Goal: Information Seeking & Learning: Learn about a topic

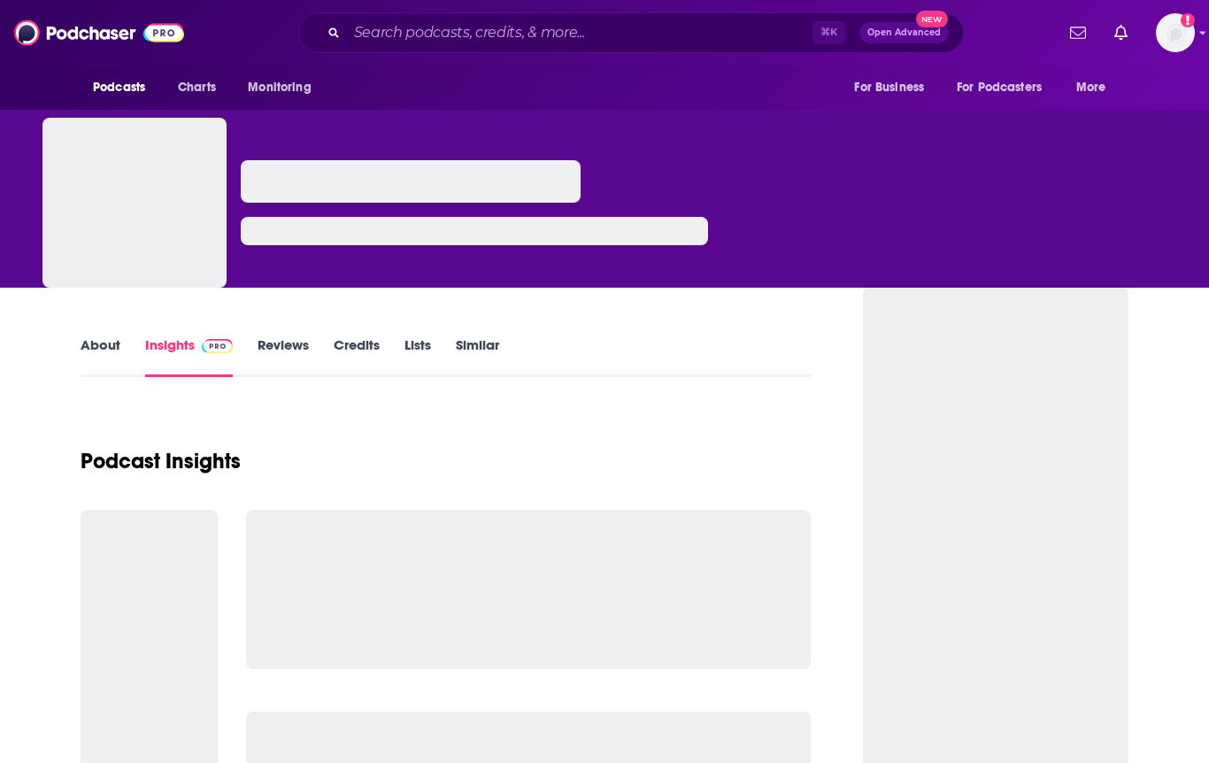
click at [399, 16] on div "⌘ K Open Advanced New" at bounding box center [631, 32] width 666 height 41
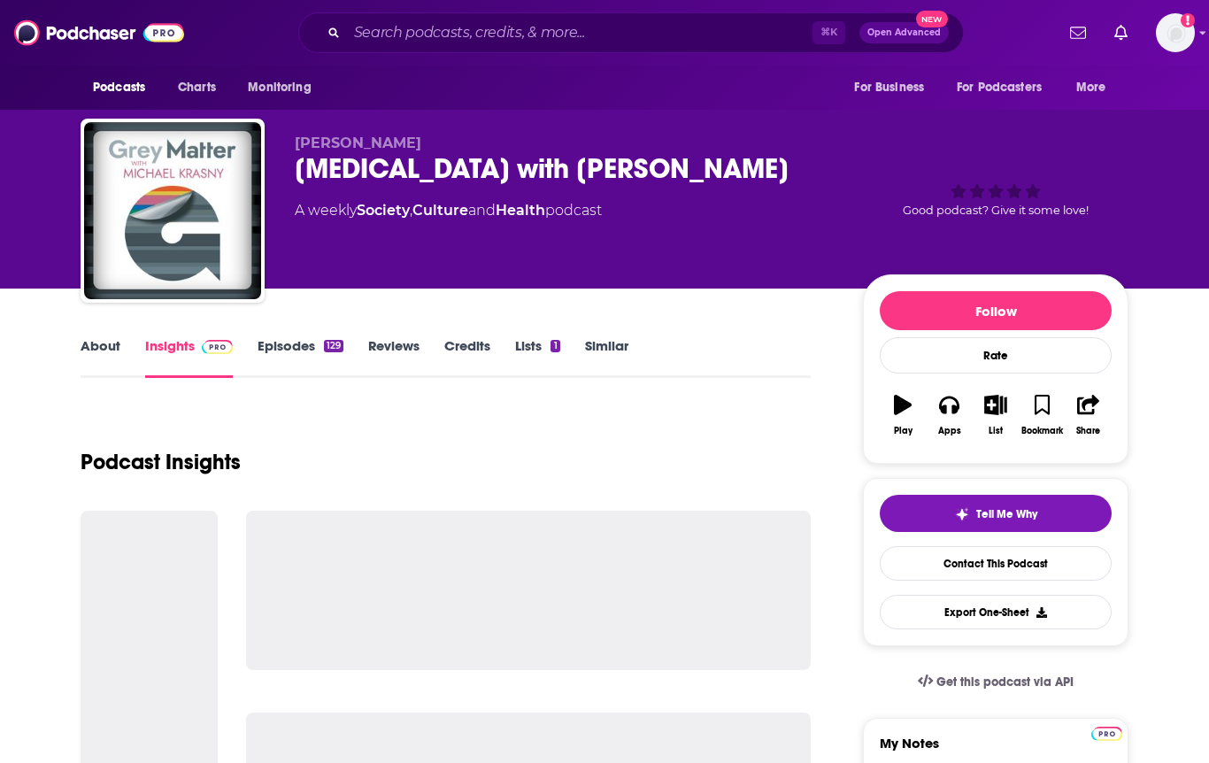
click at [385, 50] on div "⌘ K Open Advanced New" at bounding box center [631, 32] width 666 height 41
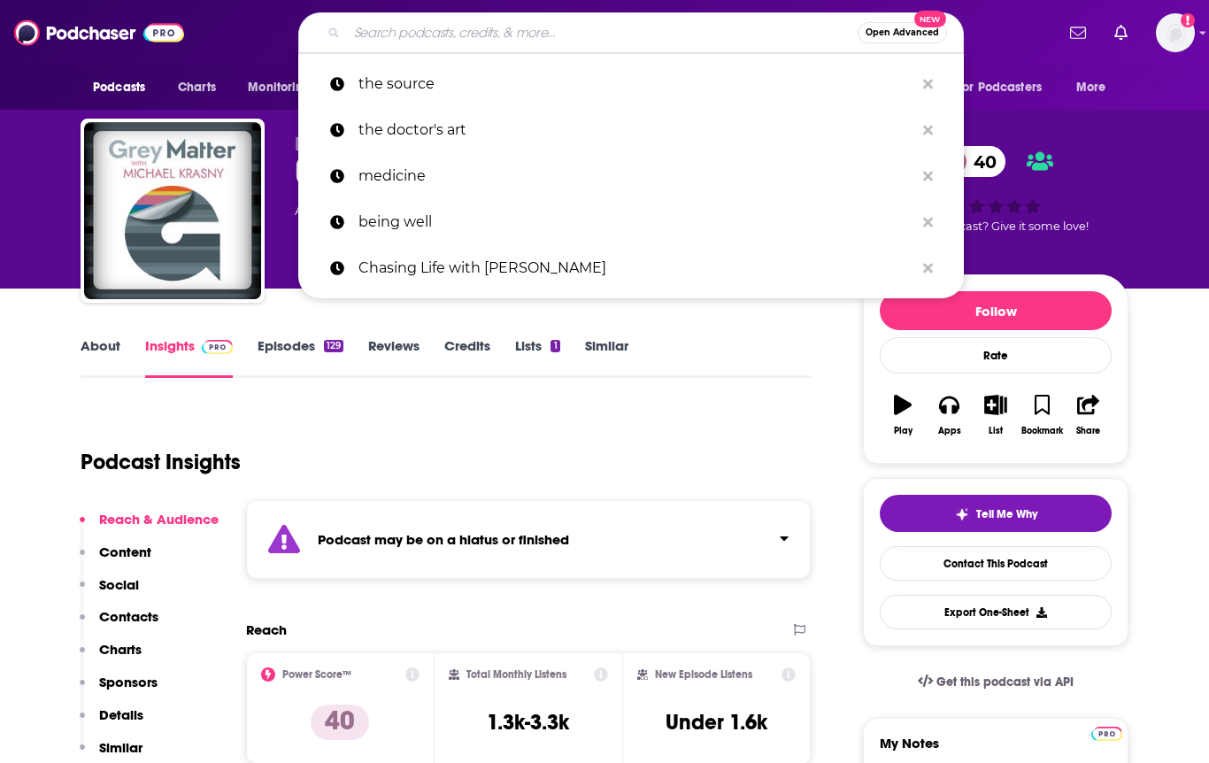
click at [380, 33] on input "Search podcasts, credits, & more..." at bounding box center [602, 33] width 511 height 28
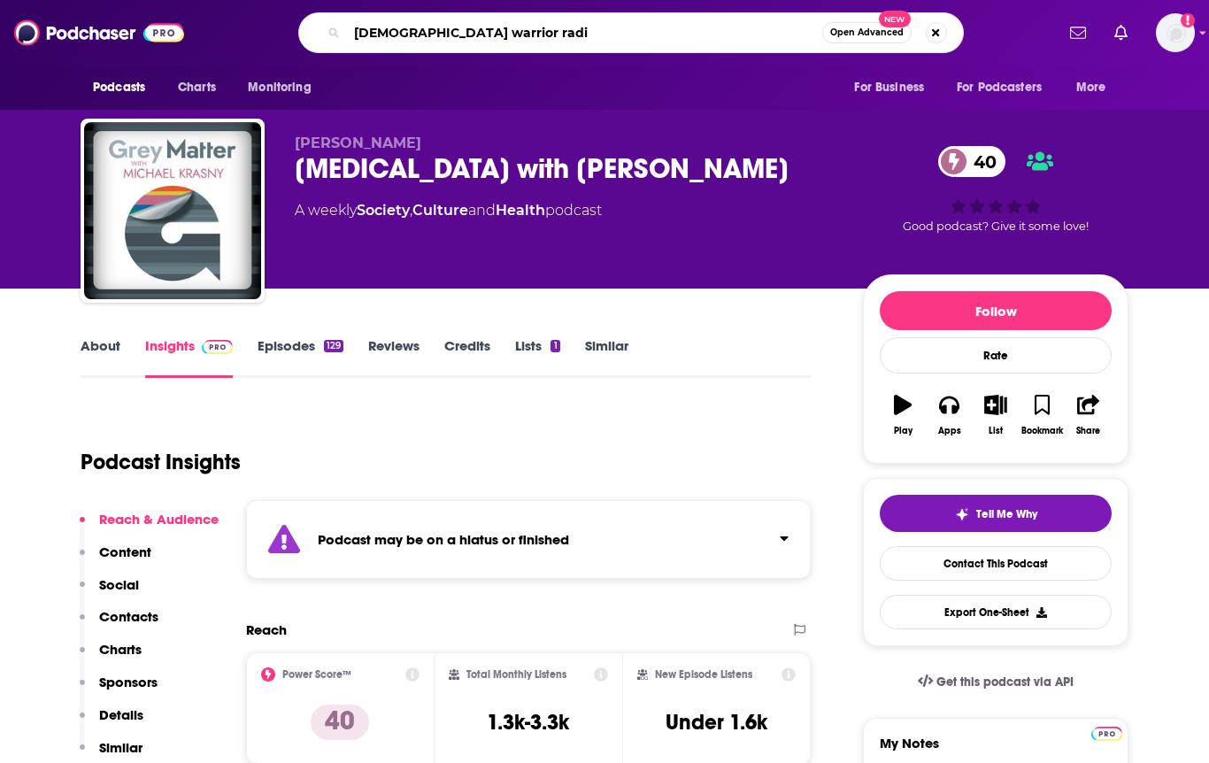
type input "[DEMOGRAPHIC_DATA] warrior radio"
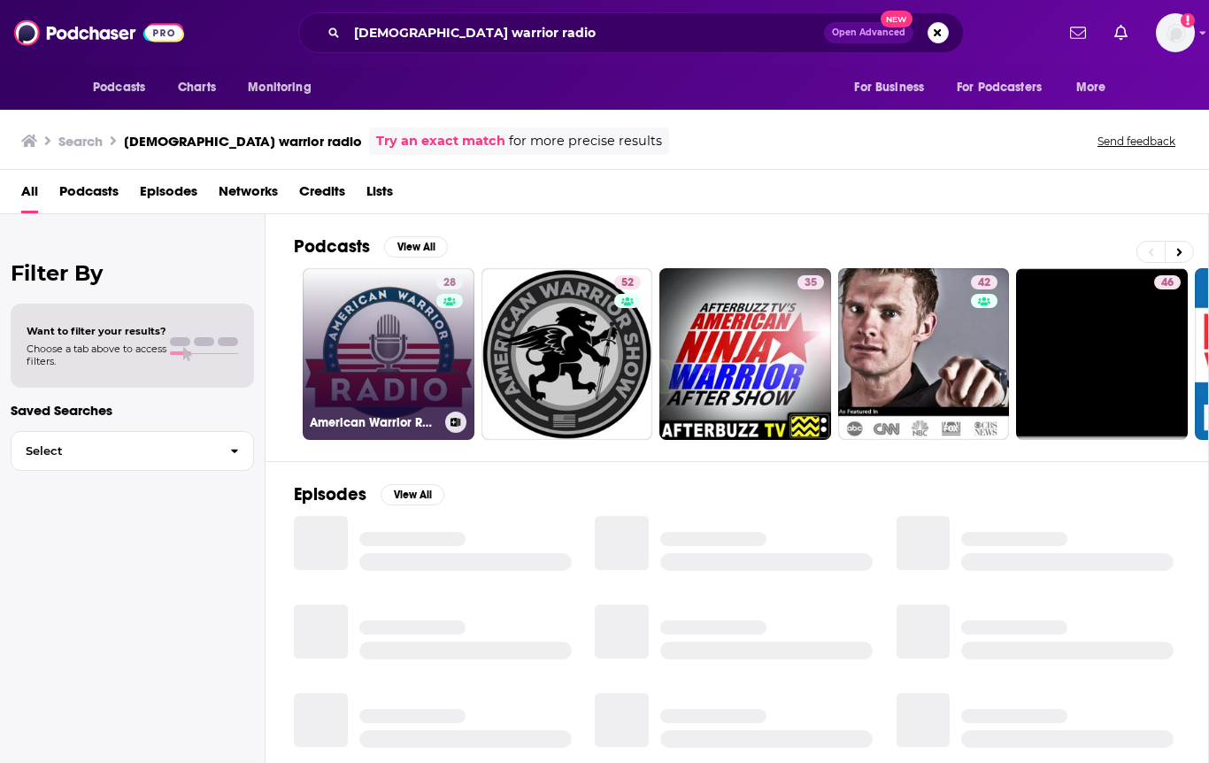
click at [404, 322] on link "28 American Warrior Radio" at bounding box center [389, 354] width 172 height 172
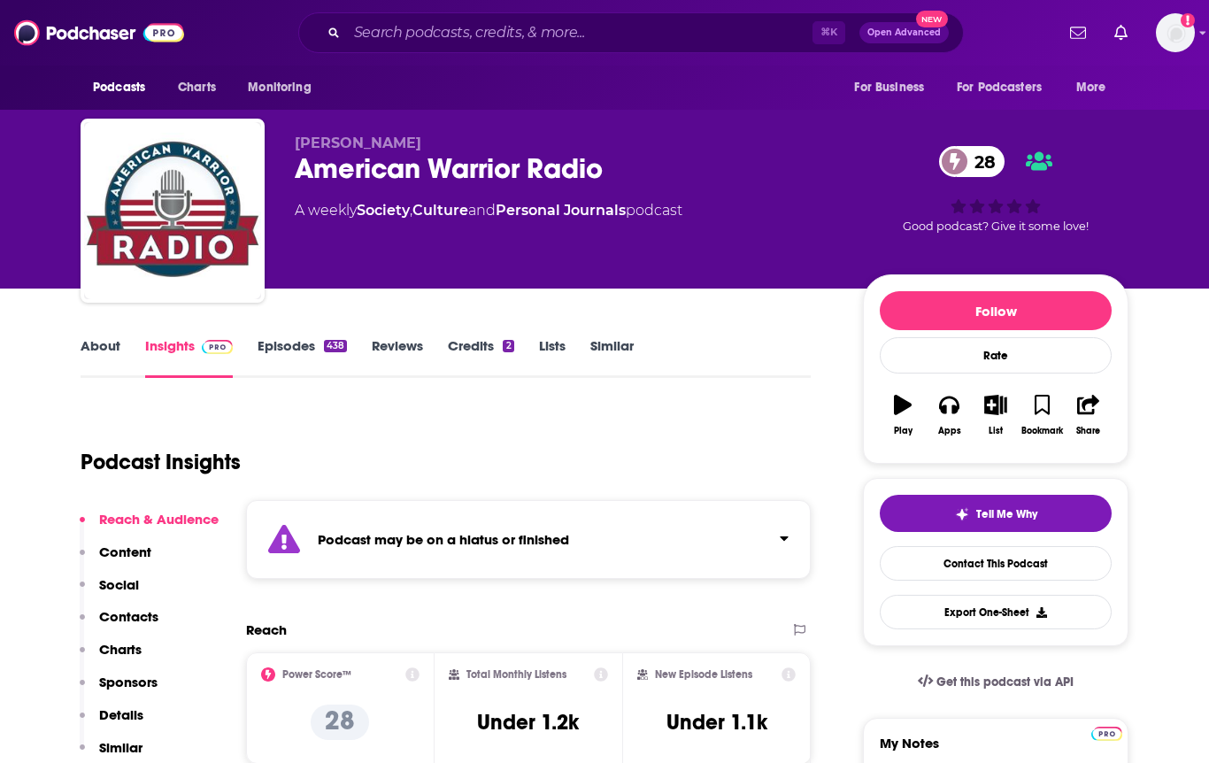
click at [297, 353] on link "Episodes 438" at bounding box center [302, 357] width 89 height 41
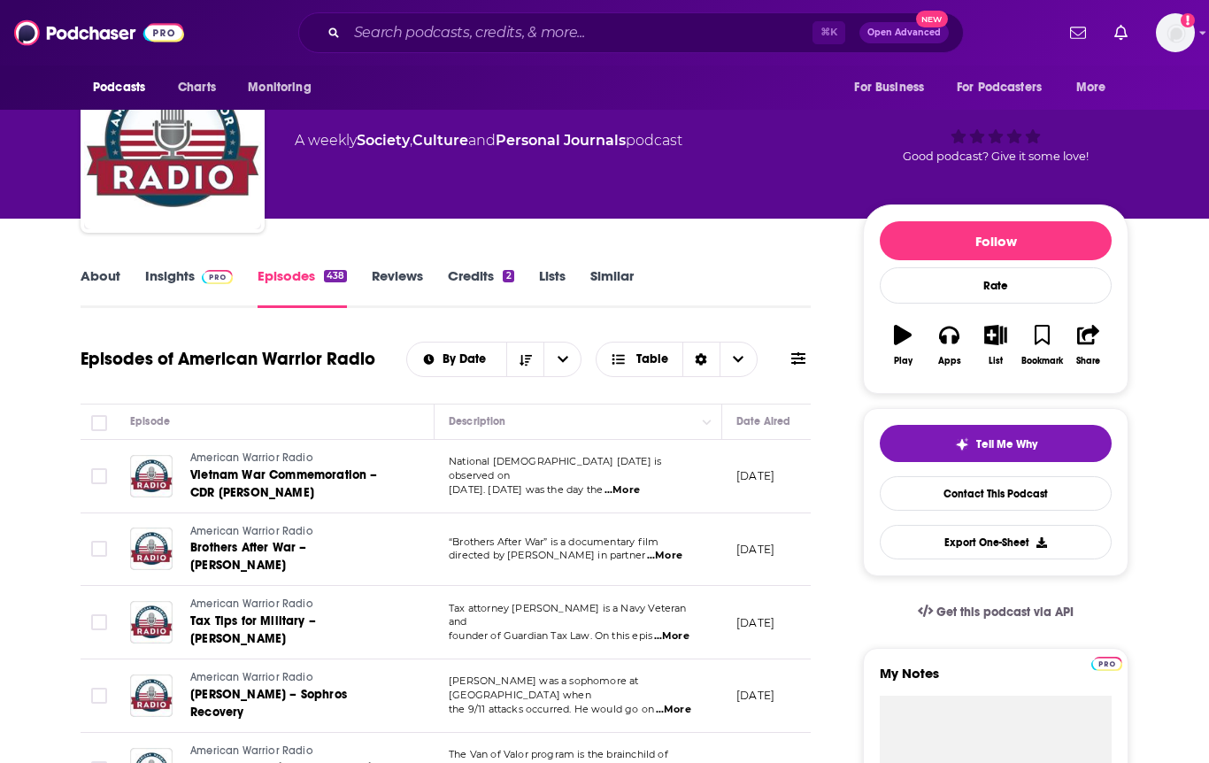
scroll to position [65, 0]
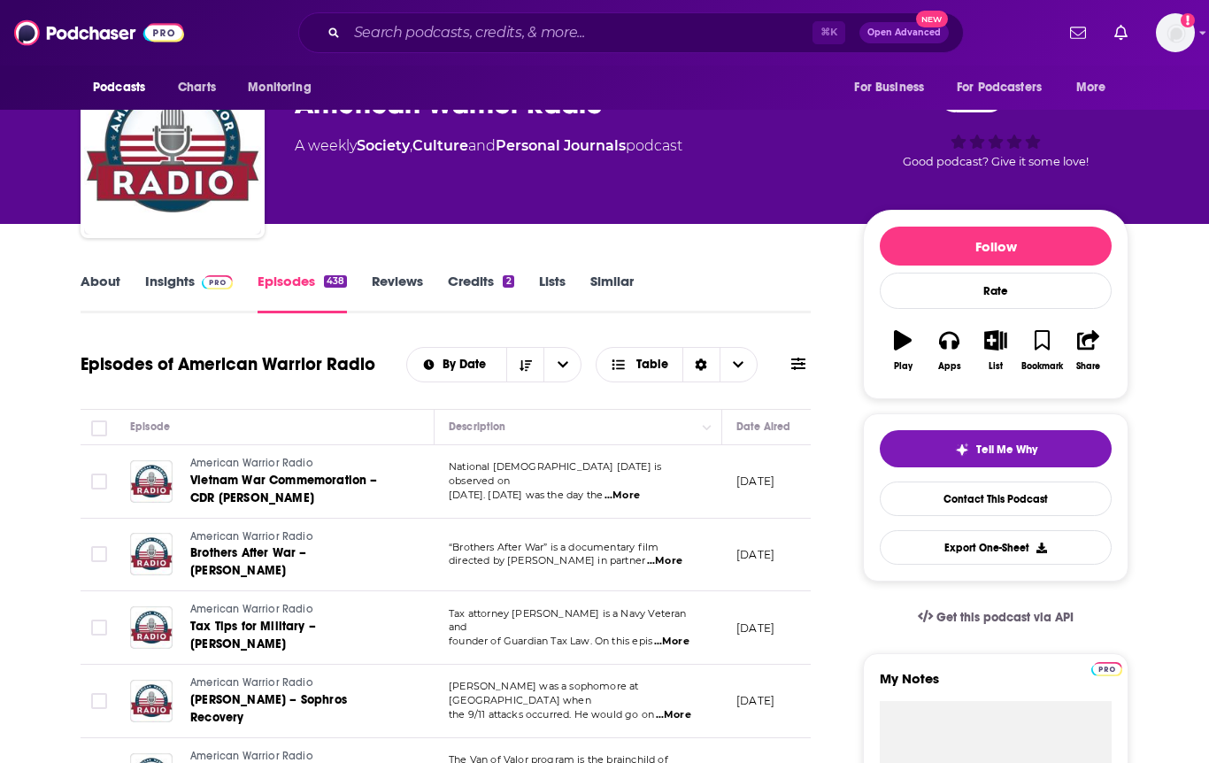
click at [205, 299] on link "Insights" at bounding box center [189, 293] width 88 height 41
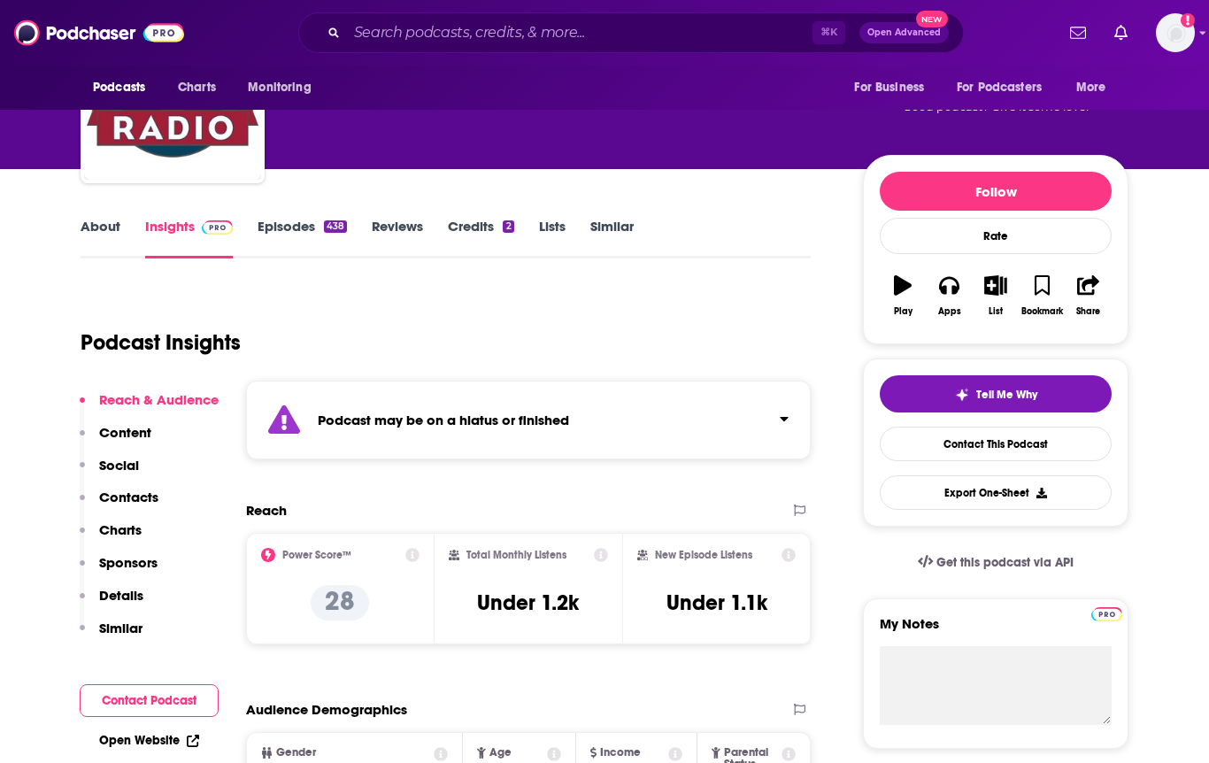
scroll to position [123, 0]
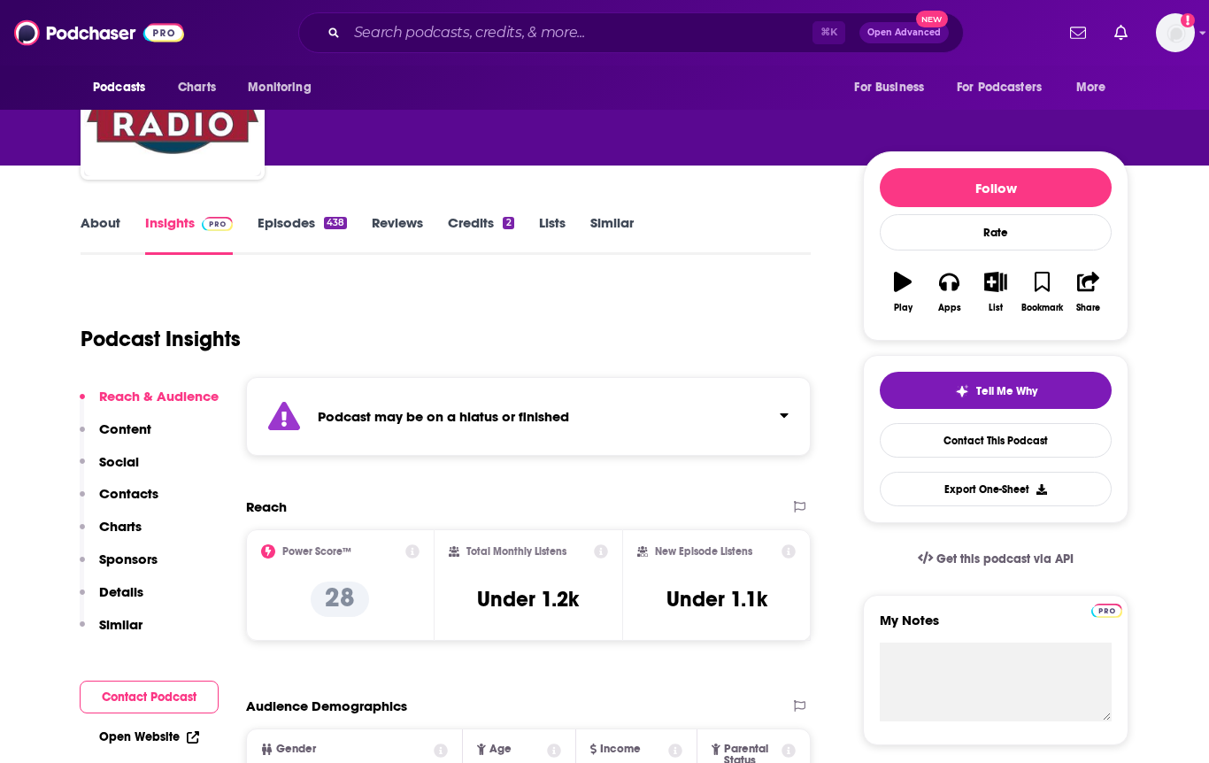
click at [101, 214] on link "About" at bounding box center [101, 234] width 40 height 41
